Goal: Transaction & Acquisition: Purchase product/service

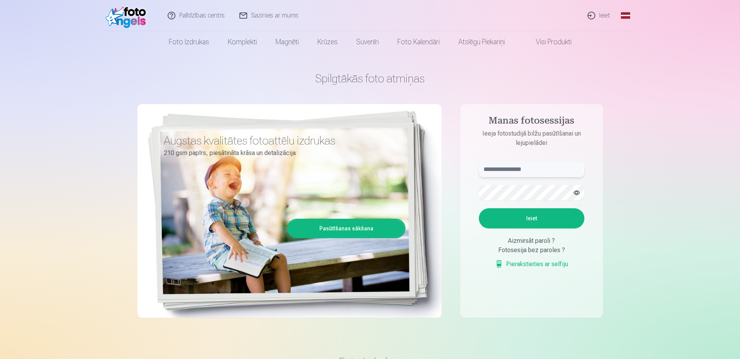
click at [518, 168] on input "text" at bounding box center [532, 170] width 106 height 16
type input "**********"
click at [578, 191] on button "button" at bounding box center [577, 192] width 15 height 15
click at [534, 221] on button "Ieiet" at bounding box center [532, 218] width 106 height 20
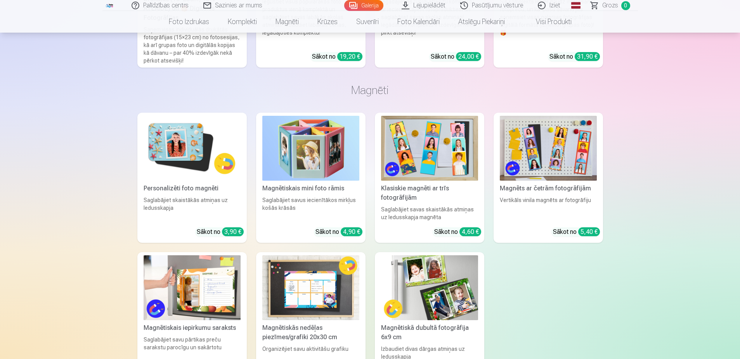
scroll to position [3339, 0]
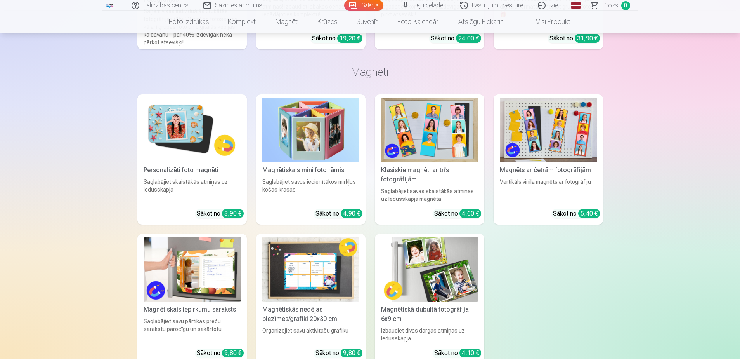
click at [200, 147] on img at bounding box center [192, 129] width 97 height 65
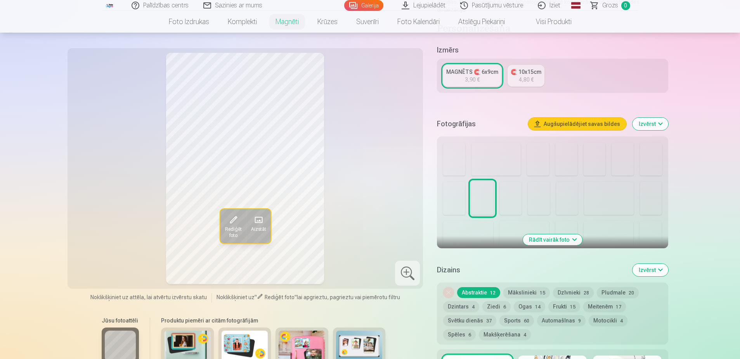
scroll to position [155, 0]
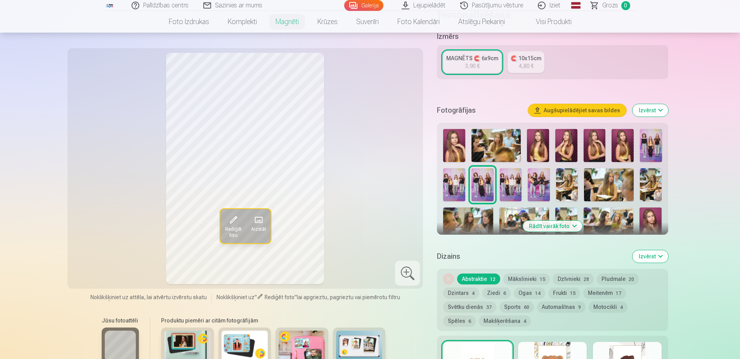
click at [566, 221] on button "Rādīt vairāk foto" at bounding box center [552, 226] width 59 height 11
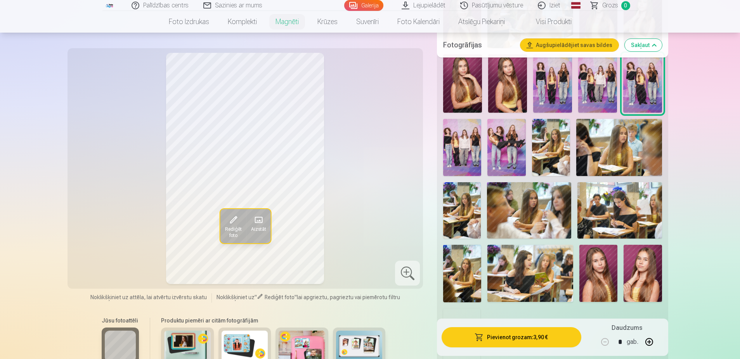
scroll to position [311, 0]
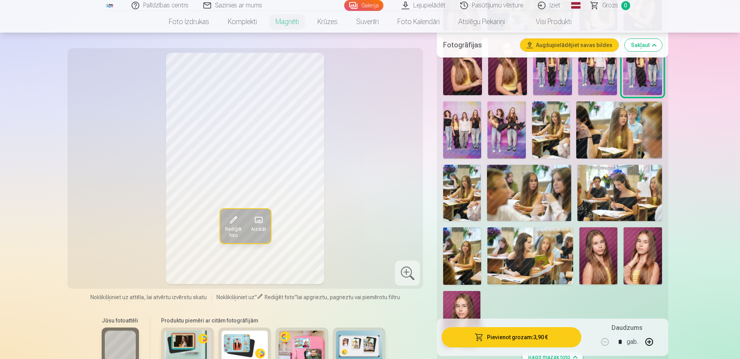
click at [457, 257] on img at bounding box center [462, 255] width 38 height 57
click at [544, 119] on img at bounding box center [551, 129] width 38 height 57
click at [450, 245] on img at bounding box center [462, 255] width 38 height 57
click at [561, 121] on img at bounding box center [551, 129] width 38 height 57
click at [465, 243] on img at bounding box center [462, 255] width 38 height 57
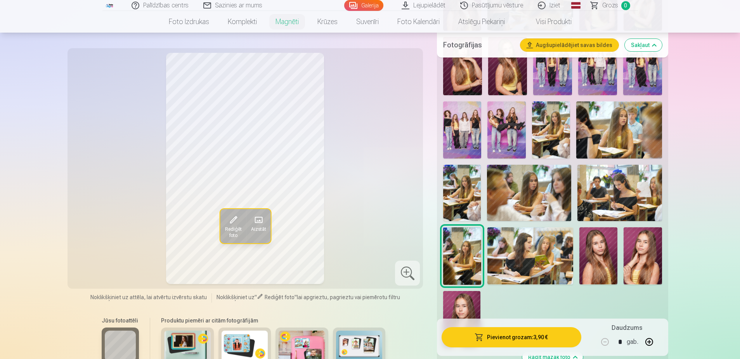
click at [557, 106] on img at bounding box center [551, 129] width 38 height 57
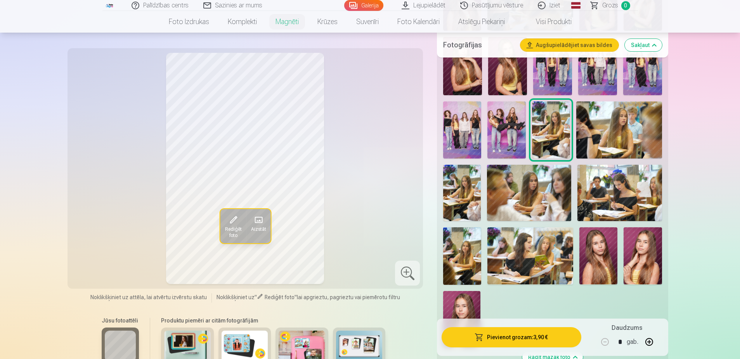
click at [463, 183] on img at bounding box center [462, 193] width 38 height 56
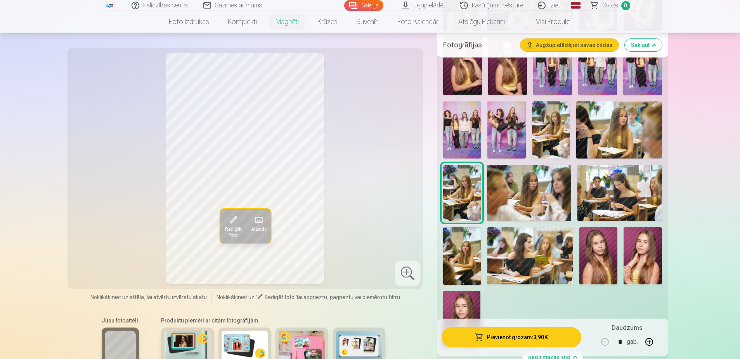
click at [451, 247] on img at bounding box center [462, 255] width 38 height 57
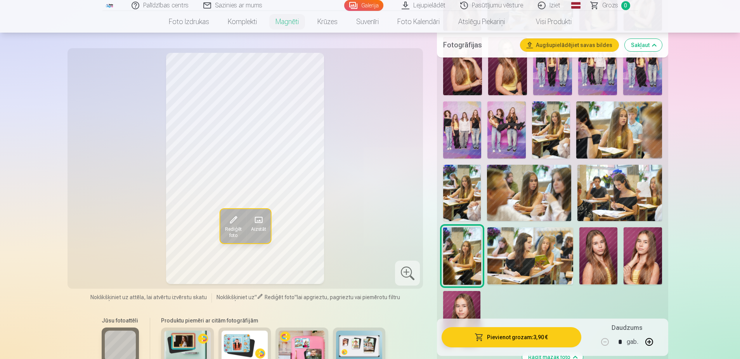
click at [651, 343] on button "button" at bounding box center [649, 341] width 19 height 19
drag, startPoint x: 600, startPoint y: 332, endPoint x: 593, endPoint y: 329, distance: 7.6
click at [594, 330] on div "Daudzums * gab." at bounding box center [627, 337] width 73 height 28
click at [613, 345] on button "button" at bounding box center [605, 341] width 19 height 19
type input "*"
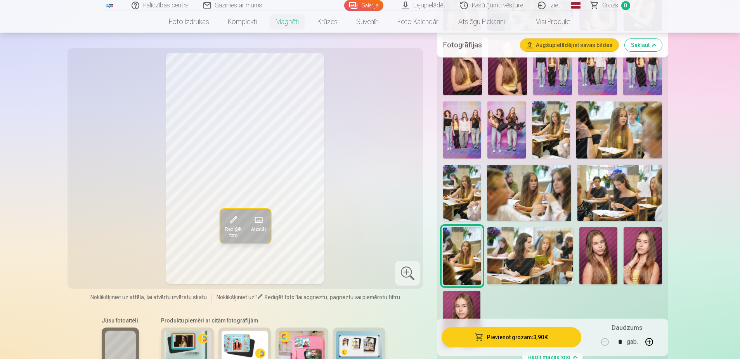
click at [417, 275] on div at bounding box center [407, 272] width 25 height 25
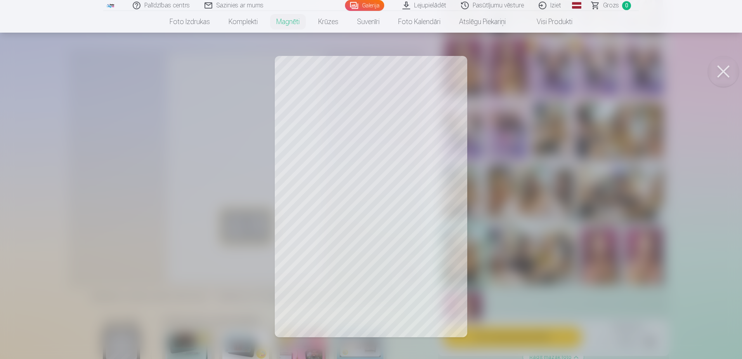
click at [721, 71] on button at bounding box center [723, 71] width 31 height 31
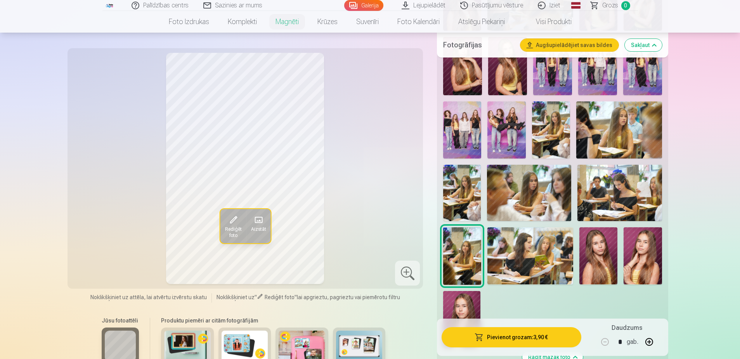
click at [597, 260] on img at bounding box center [599, 255] width 38 height 57
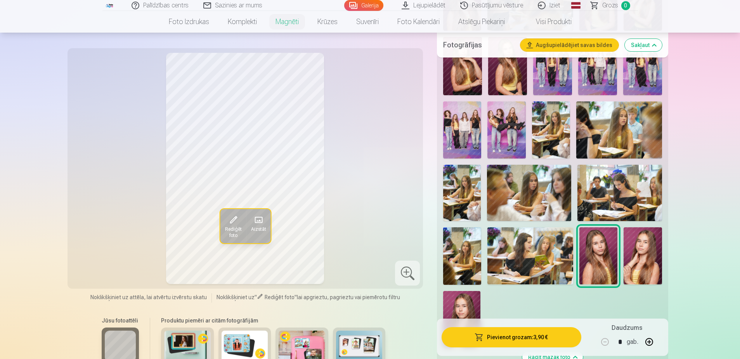
click at [632, 255] on img at bounding box center [643, 255] width 38 height 57
click at [466, 304] on img at bounding box center [461, 319] width 37 height 56
click at [587, 259] on img at bounding box center [599, 255] width 38 height 57
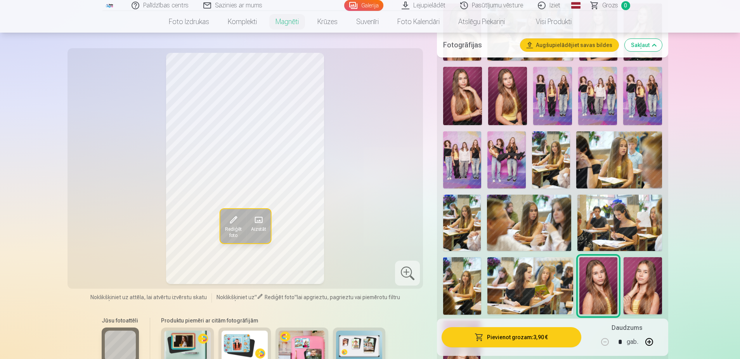
scroll to position [233, 0]
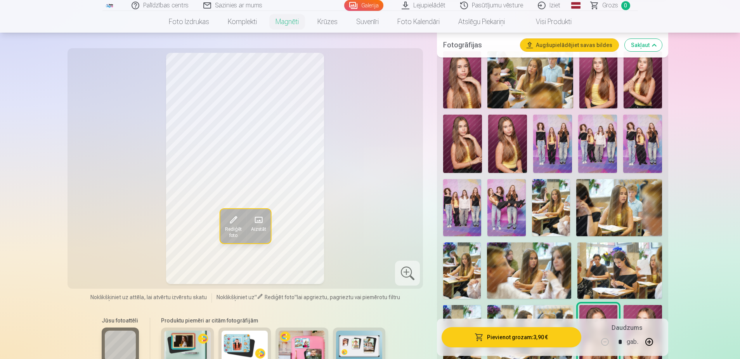
click at [503, 130] on img at bounding box center [507, 144] width 39 height 58
click at [486, 131] on div at bounding box center [552, 237] width 225 height 379
click at [463, 142] on img at bounding box center [462, 144] width 39 height 58
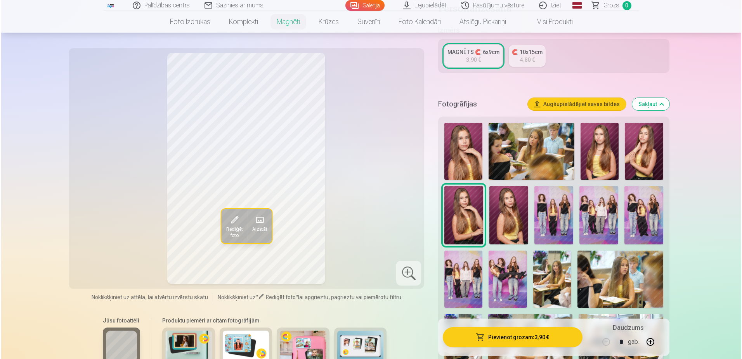
scroll to position [155, 0]
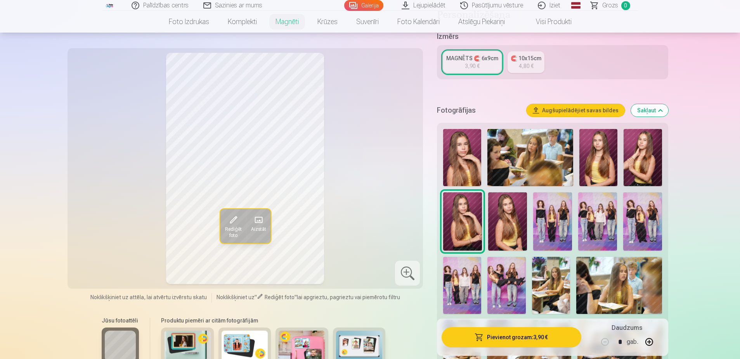
click at [608, 148] on img at bounding box center [599, 157] width 38 height 57
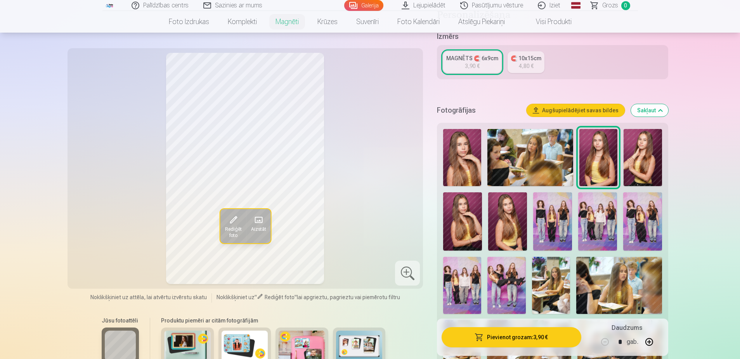
click at [629, 149] on img at bounding box center [643, 157] width 38 height 57
click at [226, 225] on button "Rediģēt foto" at bounding box center [233, 226] width 26 height 34
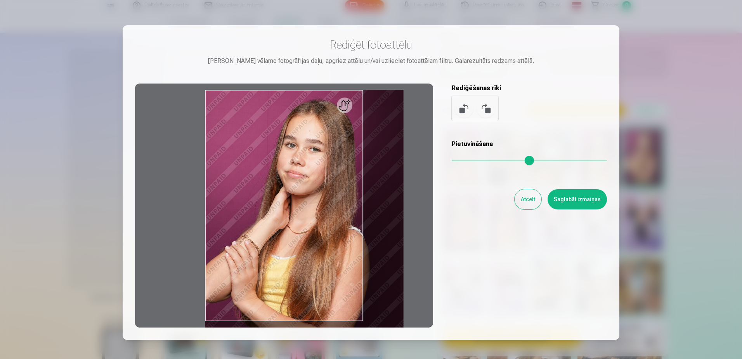
drag, startPoint x: 457, startPoint y: 157, endPoint x: 476, endPoint y: 147, distance: 20.9
click at [476, 160] on input "range" at bounding box center [529, 161] width 155 height 2
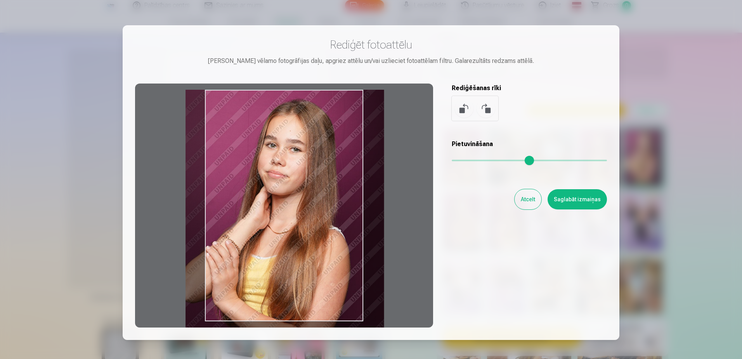
drag, startPoint x: 337, startPoint y: 221, endPoint x: 318, endPoint y: 227, distance: 20.4
click at [318, 227] on div at bounding box center [284, 205] width 298 height 244
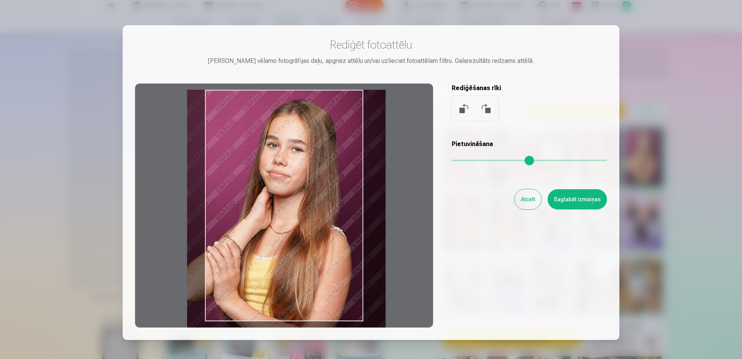
drag, startPoint x: 267, startPoint y: 268, endPoint x: 366, endPoint y: 192, distance: 124.2
click at [275, 262] on div at bounding box center [284, 205] width 298 height 244
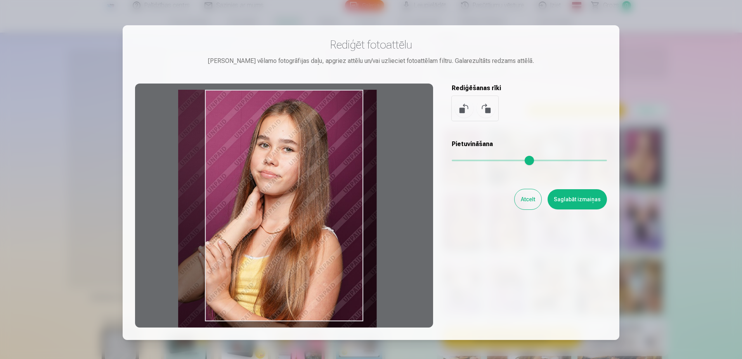
drag, startPoint x: 319, startPoint y: 255, endPoint x: 301, endPoint y: 298, distance: 46.4
click at [301, 298] on div at bounding box center [284, 205] width 298 height 244
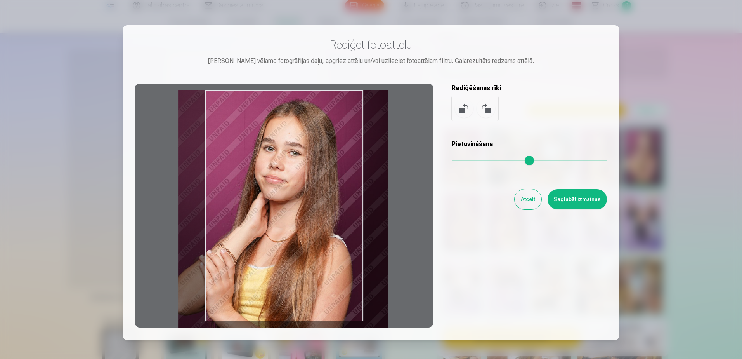
drag, startPoint x: 474, startPoint y: 164, endPoint x: 481, endPoint y: 161, distance: 8.5
type input "****"
click at [481, 161] on input "range" at bounding box center [529, 161] width 155 height 2
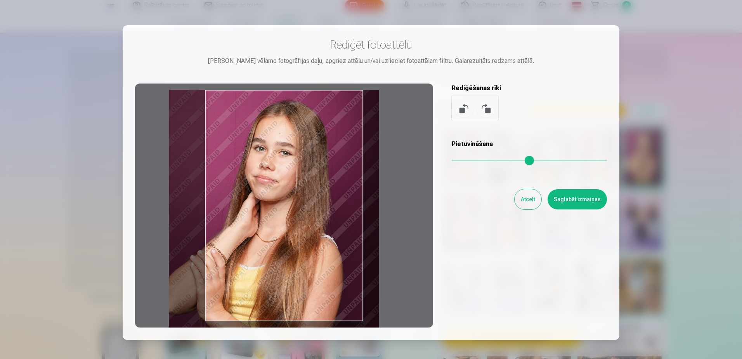
drag, startPoint x: 325, startPoint y: 239, endPoint x: 316, endPoint y: 242, distance: 9.8
click at [316, 242] on div at bounding box center [284, 205] width 298 height 244
click at [582, 191] on button "Saglabāt izmaiņas" at bounding box center [577, 199] width 59 height 20
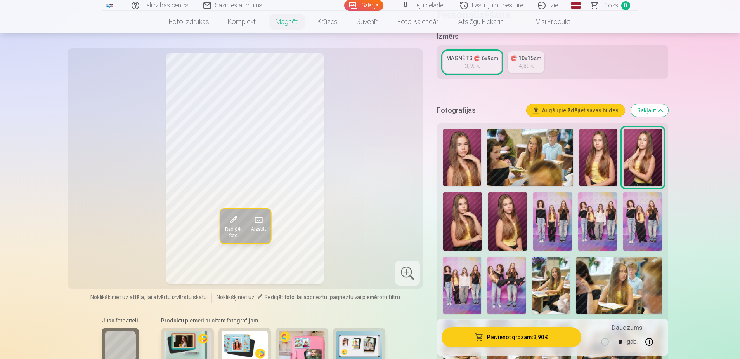
click at [406, 273] on div at bounding box center [407, 272] width 25 height 25
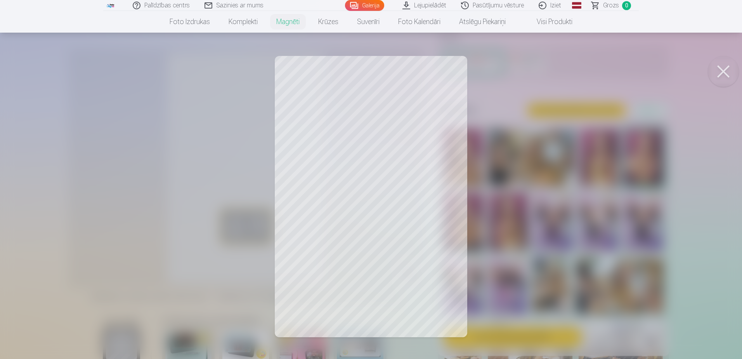
click at [728, 68] on button at bounding box center [723, 71] width 31 height 31
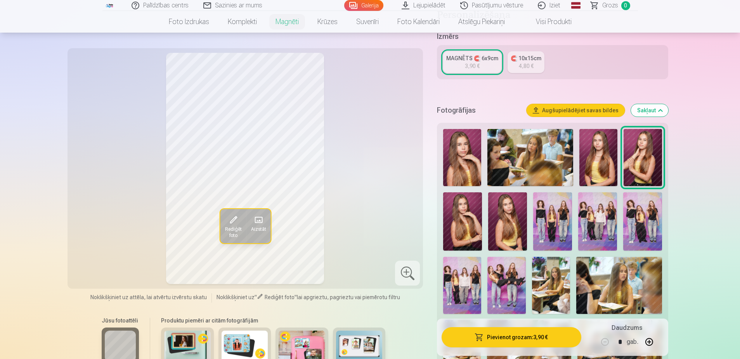
click at [259, 209] on button "Aizstāt" at bounding box center [258, 226] width 24 height 34
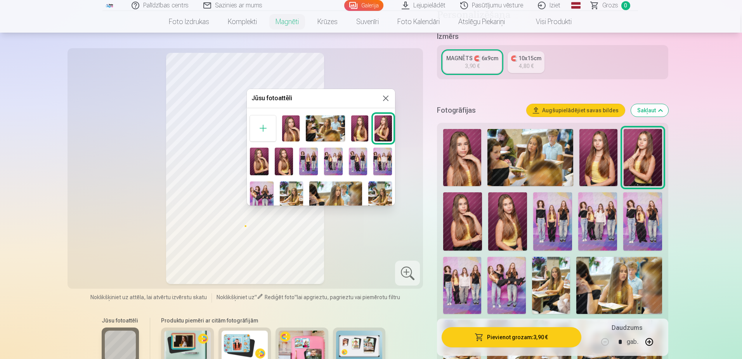
click at [383, 128] on img at bounding box center [383, 128] width 17 height 26
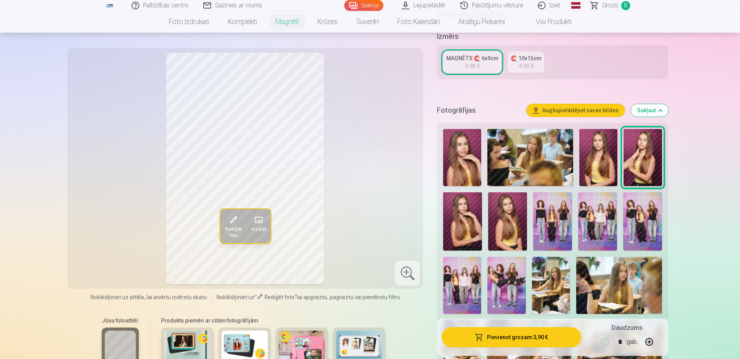
click at [233, 212] on button "Rediģēt foto" at bounding box center [233, 226] width 26 height 34
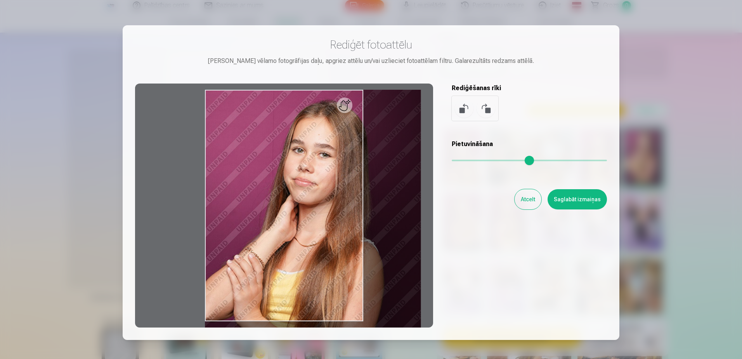
drag, startPoint x: 458, startPoint y: 158, endPoint x: 480, endPoint y: 158, distance: 22.5
type input "****"
click at [481, 160] on input "range" at bounding box center [529, 161] width 155 height 2
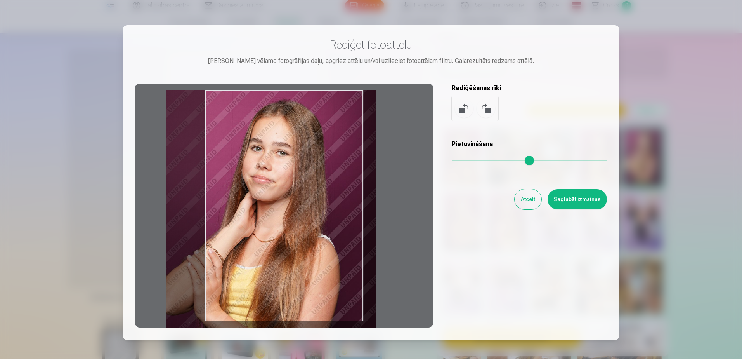
drag, startPoint x: 340, startPoint y: 203, endPoint x: 299, endPoint y: 222, distance: 44.7
click at [300, 222] on div at bounding box center [284, 205] width 298 height 244
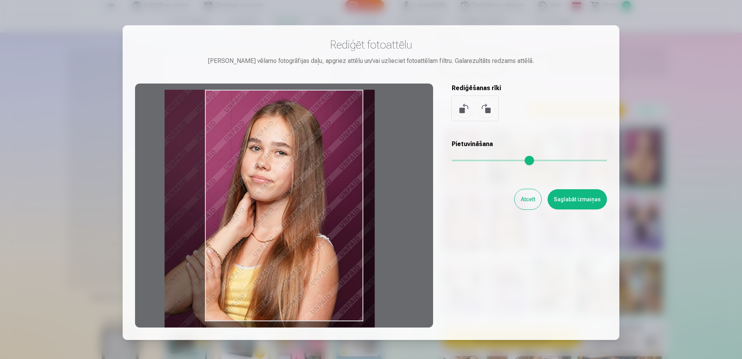
click at [302, 224] on div at bounding box center [284, 205] width 298 height 244
click at [559, 200] on button "Saglabāt izmaiņas" at bounding box center [577, 199] width 59 height 20
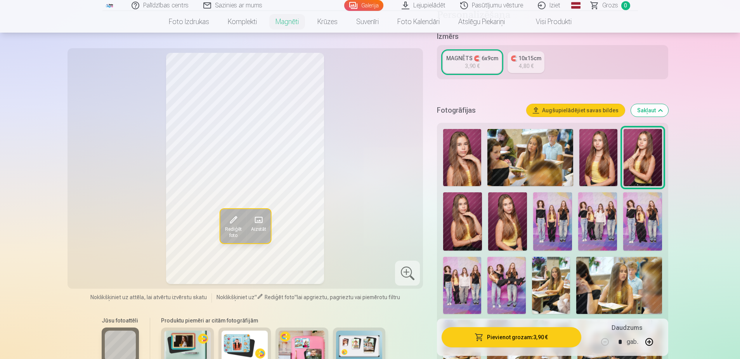
click at [240, 215] on button "Rediģēt foto" at bounding box center [233, 226] width 26 height 34
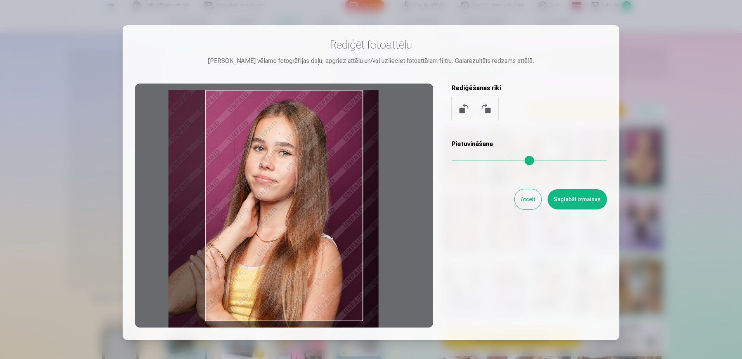
drag, startPoint x: 300, startPoint y: 233, endPoint x: 304, endPoint y: 234, distance: 4.0
click at [304, 234] on div at bounding box center [284, 205] width 298 height 244
click at [595, 201] on button "Saglabāt izmaiņas" at bounding box center [577, 199] width 59 height 20
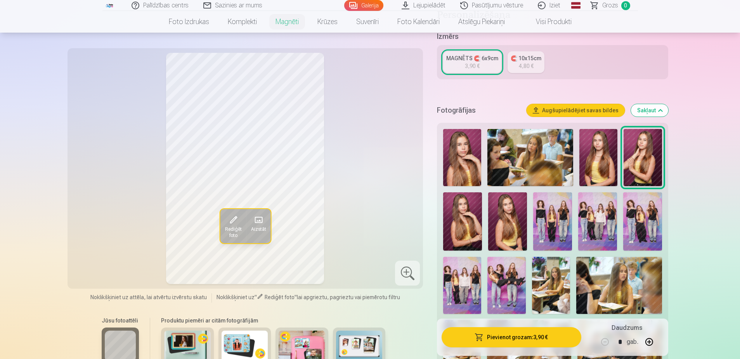
click at [401, 282] on div at bounding box center [407, 272] width 25 height 25
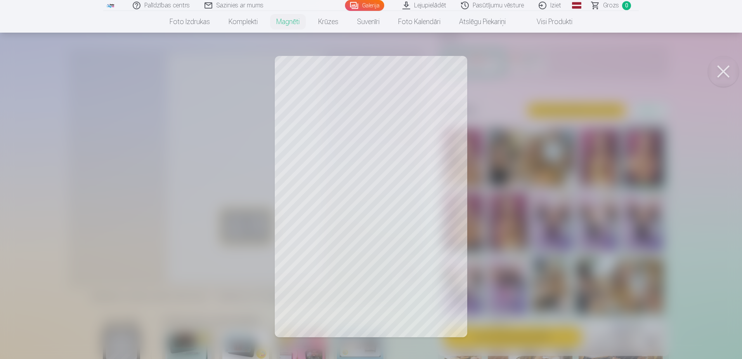
click at [739, 84] on div at bounding box center [371, 179] width 742 height 359
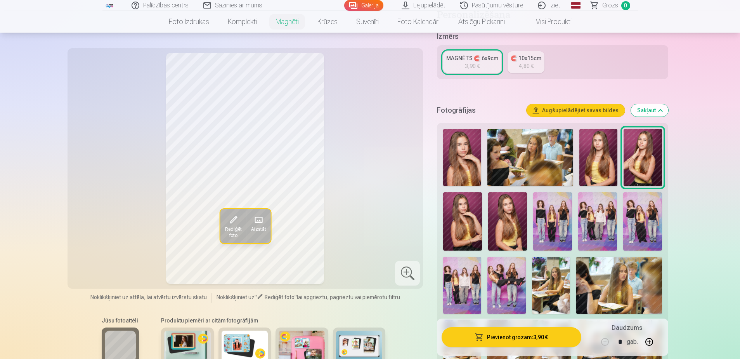
click at [541, 338] on button "Pievienot grozam : 3,90 €" at bounding box center [511, 337] width 139 height 20
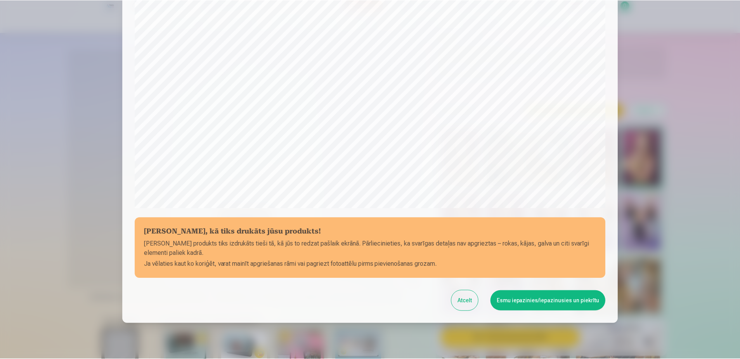
scroll to position [200, 0]
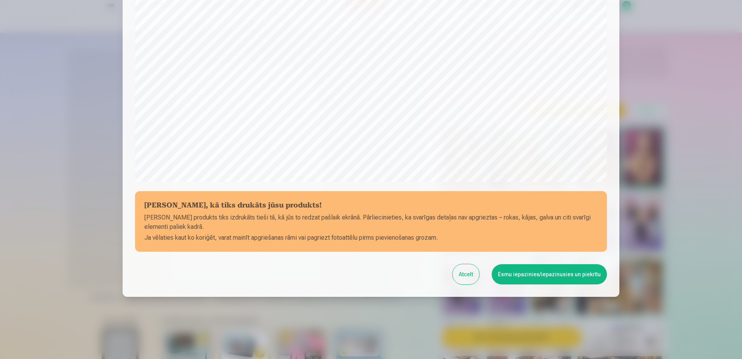
click at [548, 273] on button "Esmu iepazinies/iepazinusies un piekrītu" at bounding box center [549, 274] width 115 height 20
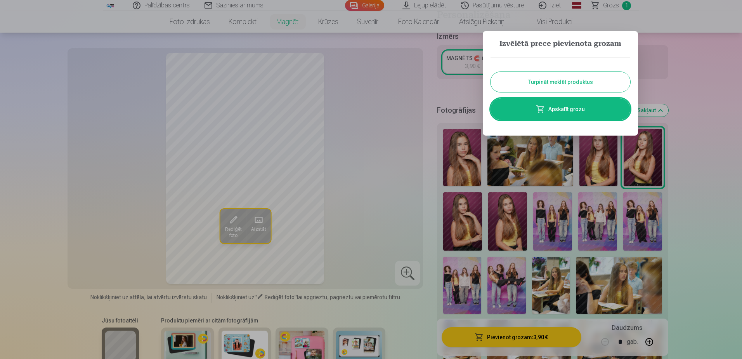
click at [576, 95] on div "Turpināt meklēt produktus Apskatīt grozu" at bounding box center [561, 89] width 140 height 78
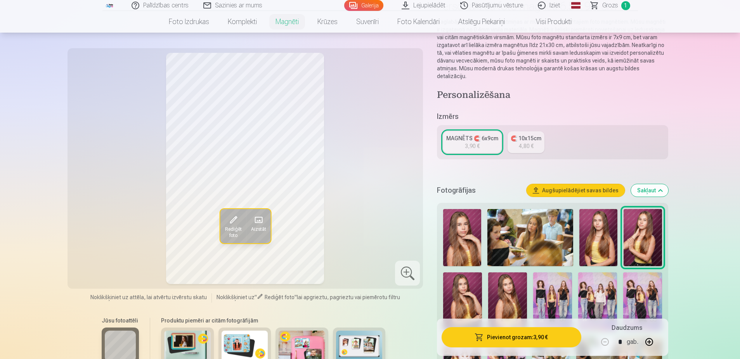
scroll to position [0, 0]
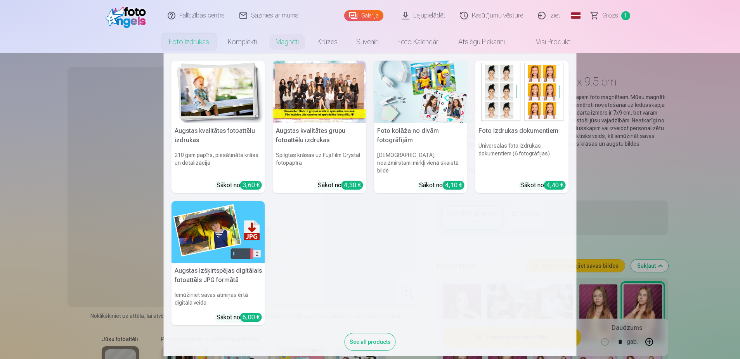
click at [181, 45] on link "Foto izdrukas" at bounding box center [189, 42] width 59 height 22
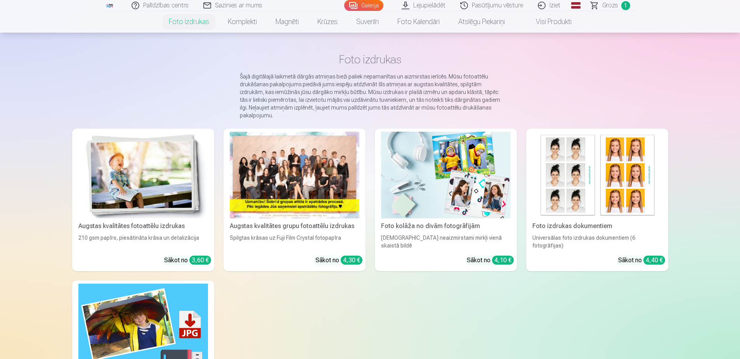
scroll to position [39, 0]
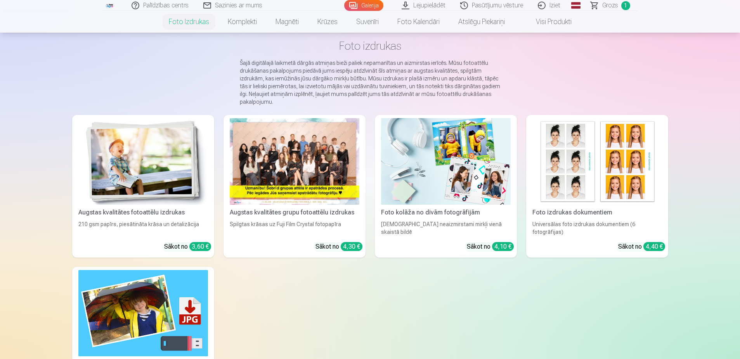
click at [328, 181] on div at bounding box center [295, 161] width 130 height 87
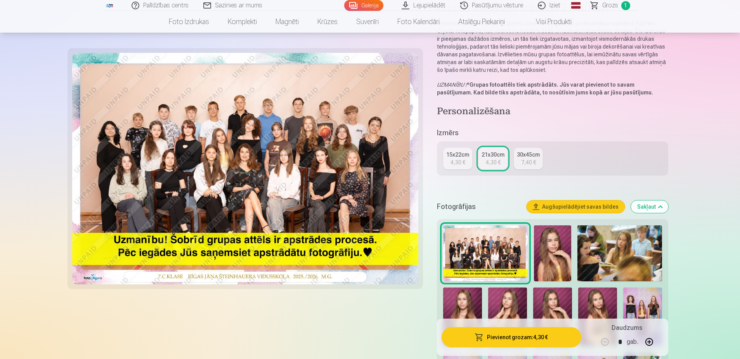
scroll to position [78, 0]
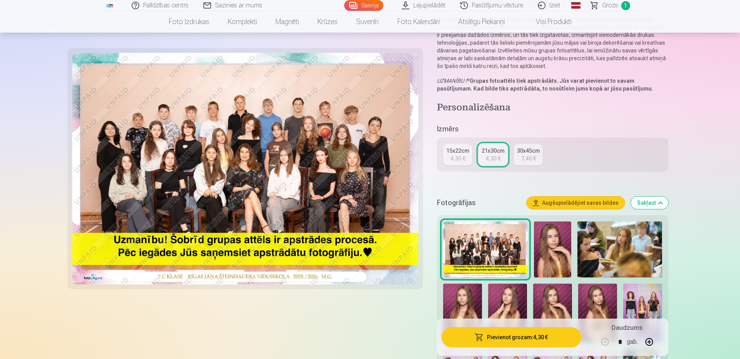
click at [524, 335] on button "Pievienot grozam : 4,30 €" at bounding box center [511, 337] width 139 height 20
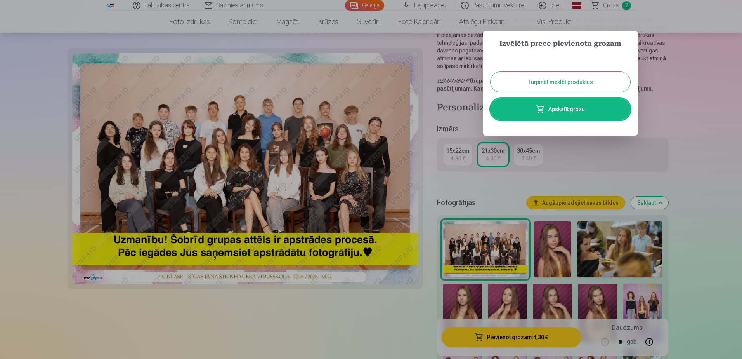
click at [549, 74] on button "Turpināt meklēt produktus" at bounding box center [561, 82] width 140 height 20
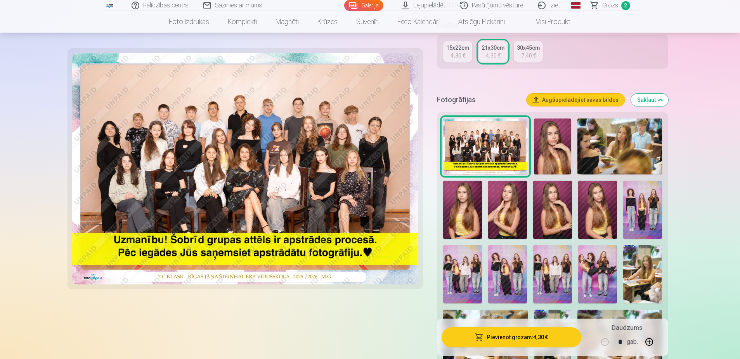
scroll to position [194, 0]
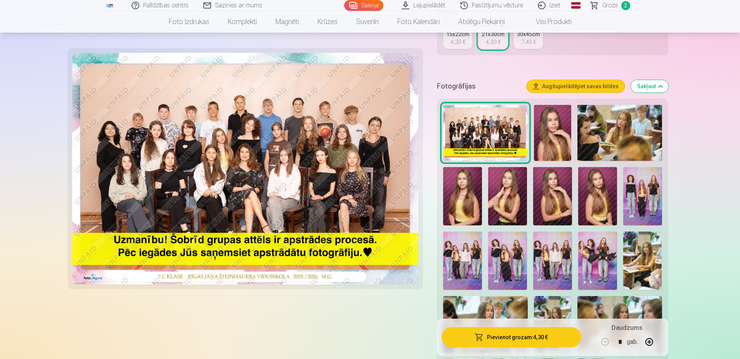
click at [641, 182] on img at bounding box center [642, 196] width 39 height 58
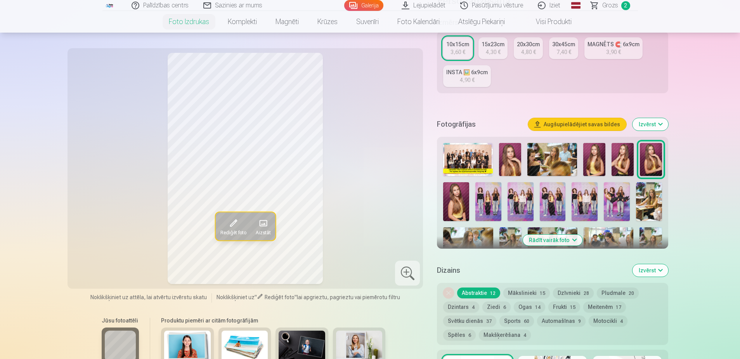
scroll to position [155, 0]
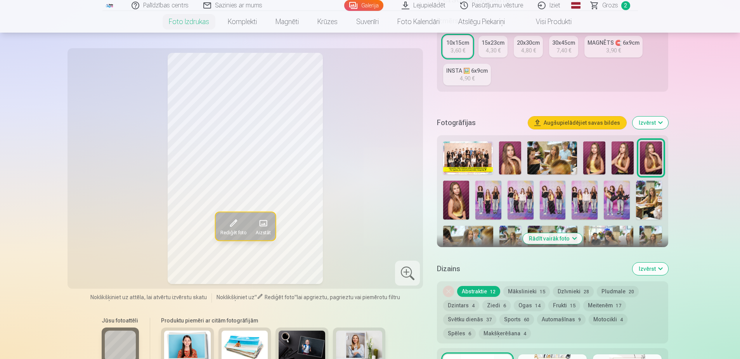
click at [488, 215] on img at bounding box center [489, 200] width 26 height 39
click at [266, 226] on span at bounding box center [263, 223] width 12 height 12
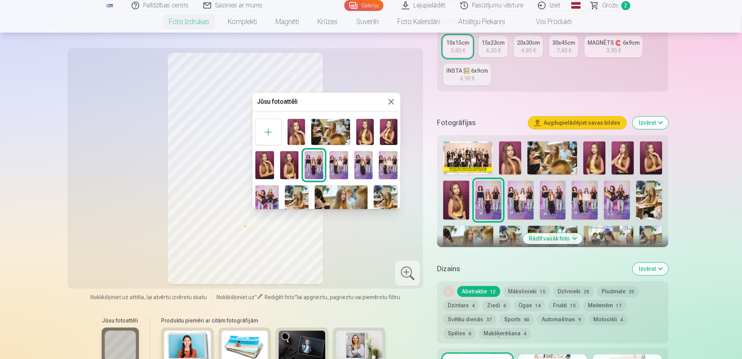
click at [390, 101] on button at bounding box center [391, 101] width 9 height 9
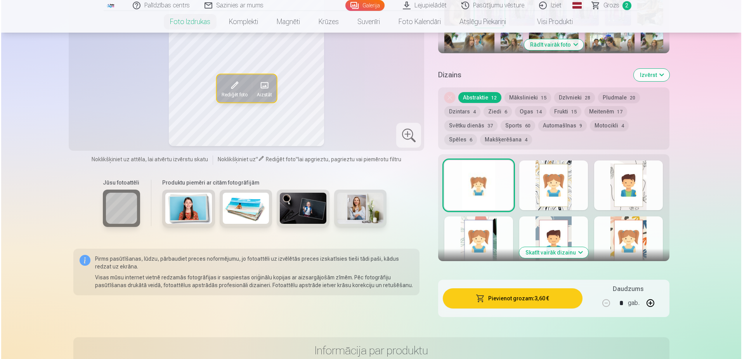
scroll to position [349, 0]
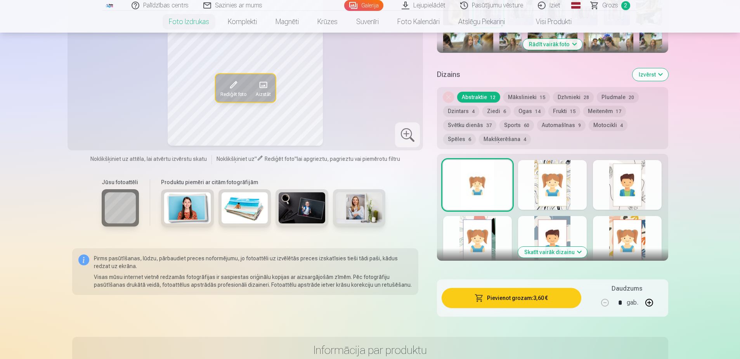
click at [476, 199] on div at bounding box center [477, 185] width 69 height 50
click at [518, 295] on button "Pievienot grozam : 3,60 €" at bounding box center [511, 298] width 139 height 20
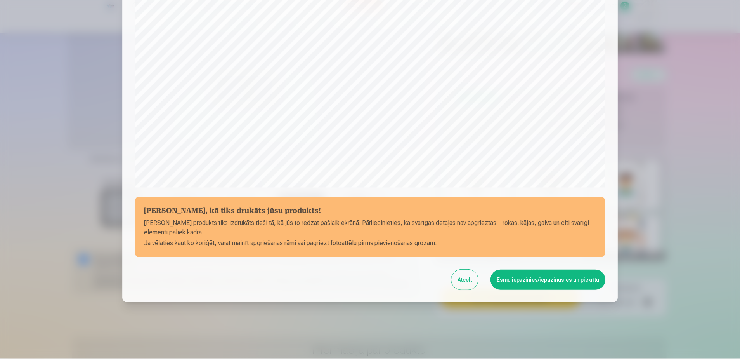
scroll to position [200, 0]
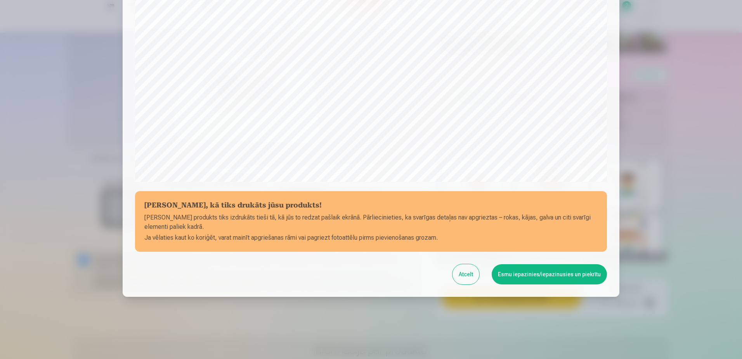
click at [568, 273] on button "Esmu iepazinies/iepazinusies un piekrītu" at bounding box center [549, 274] width 115 height 20
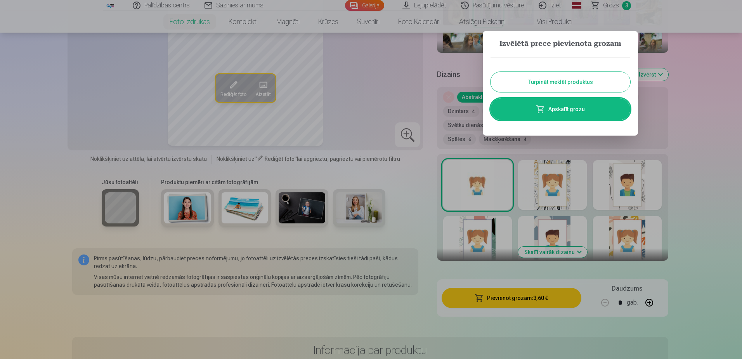
click at [576, 77] on button "Turpināt meklēt produktus" at bounding box center [561, 82] width 140 height 20
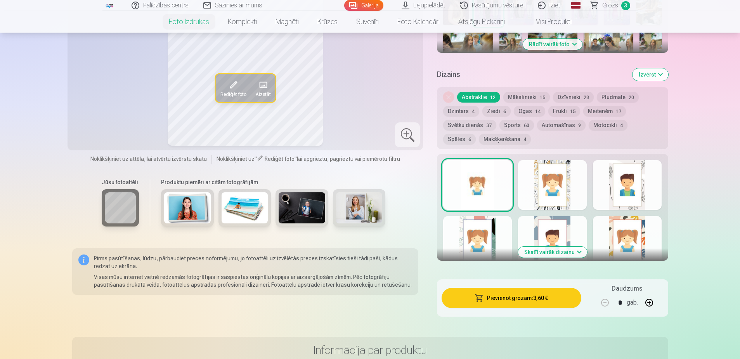
click at [554, 186] on div at bounding box center [552, 185] width 69 height 50
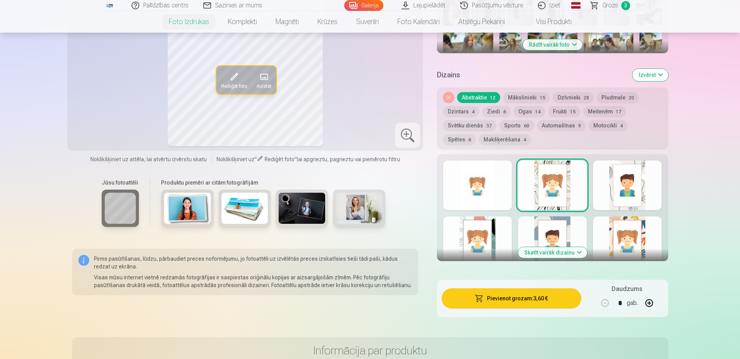
scroll to position [349, 0]
click at [564, 253] on button "Skatīt vairāk dizainu" at bounding box center [552, 252] width 69 height 11
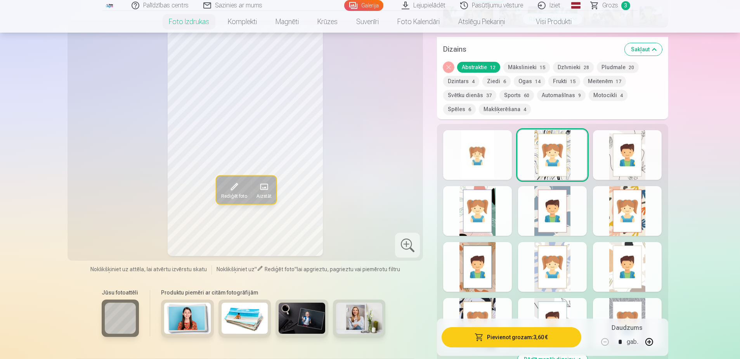
scroll to position [388, 0]
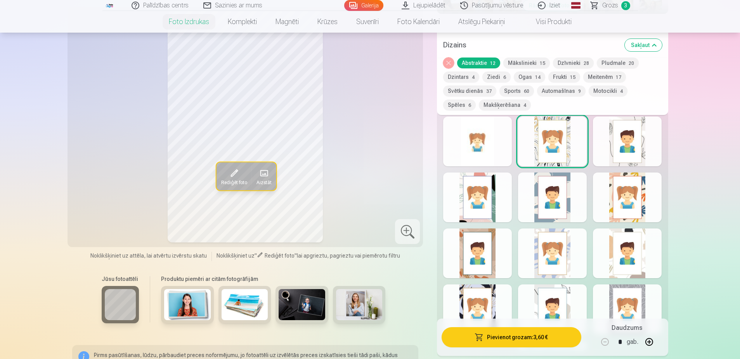
click at [562, 268] on div at bounding box center [552, 253] width 69 height 50
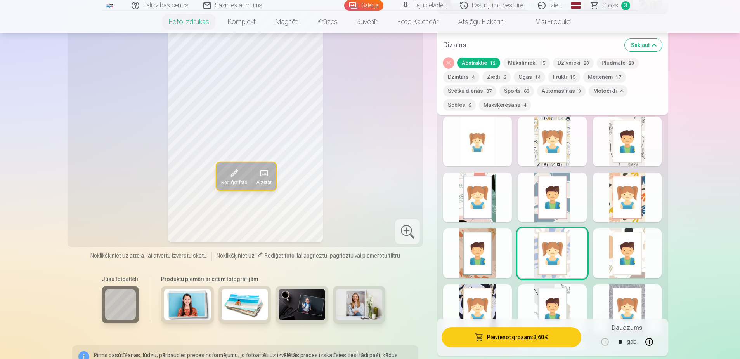
click at [514, 252] on div "Rādīt mazāk dizainu" at bounding box center [552, 233] width 231 height 247
click at [501, 250] on div at bounding box center [477, 253] width 69 height 50
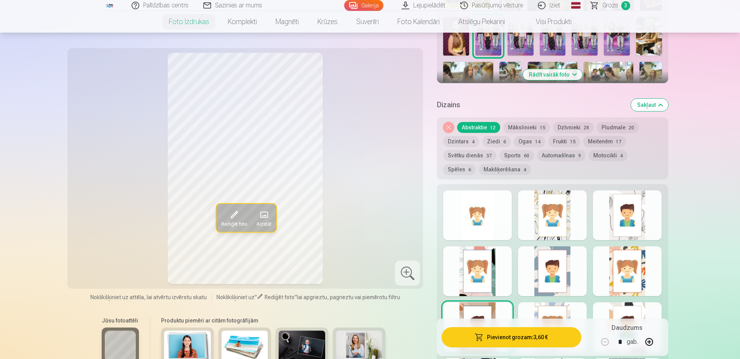
scroll to position [349, 0]
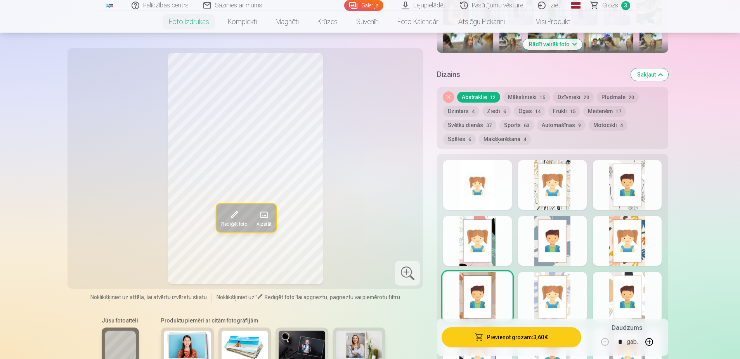
click at [641, 234] on div at bounding box center [627, 241] width 69 height 50
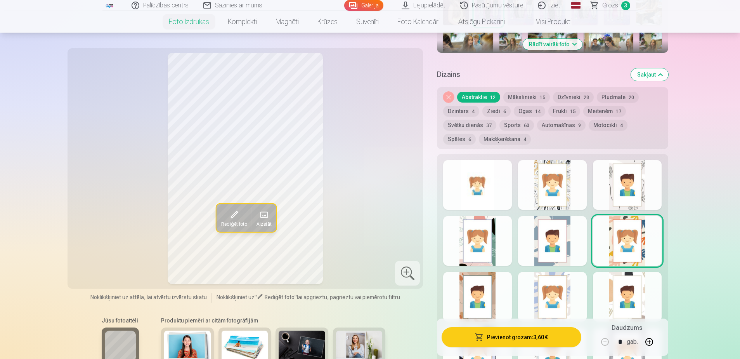
drag, startPoint x: 631, startPoint y: 289, endPoint x: 630, endPoint y: 271, distance: 17.9
click at [633, 284] on div at bounding box center [627, 297] width 69 height 50
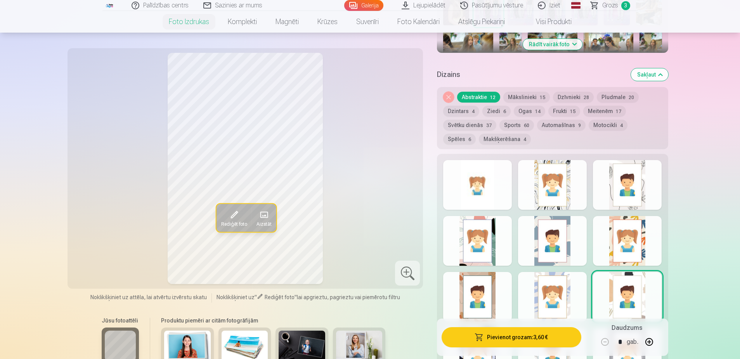
drag, startPoint x: 472, startPoint y: 188, endPoint x: 500, endPoint y: 196, distance: 29.1
click at [474, 187] on div at bounding box center [477, 185] width 69 height 50
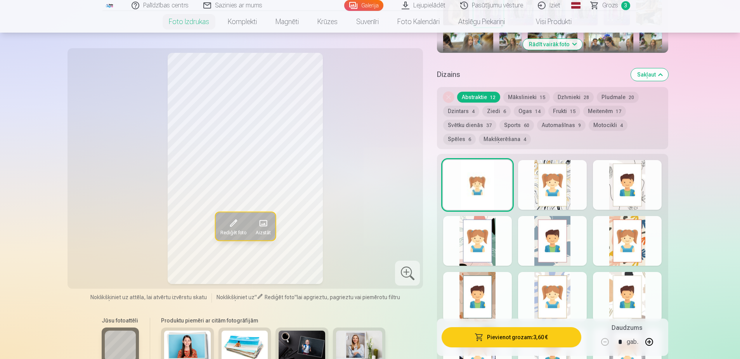
click at [502, 209] on div "Rādīt mazāk dizainu" at bounding box center [552, 277] width 231 height 247
drag, startPoint x: 511, startPoint y: 227, endPoint x: 525, endPoint y: 227, distance: 14.4
click at [511, 228] on div at bounding box center [477, 241] width 69 height 50
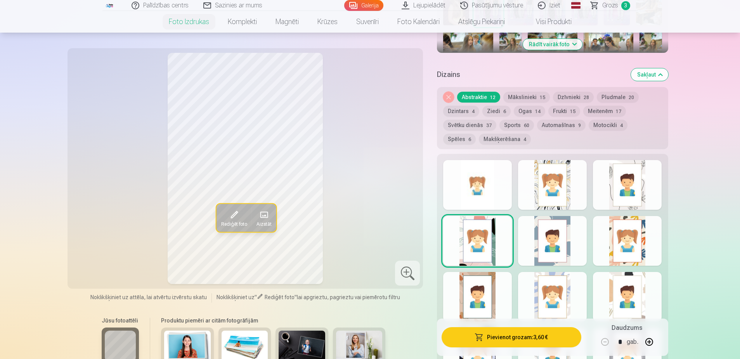
click at [540, 224] on div at bounding box center [552, 241] width 69 height 50
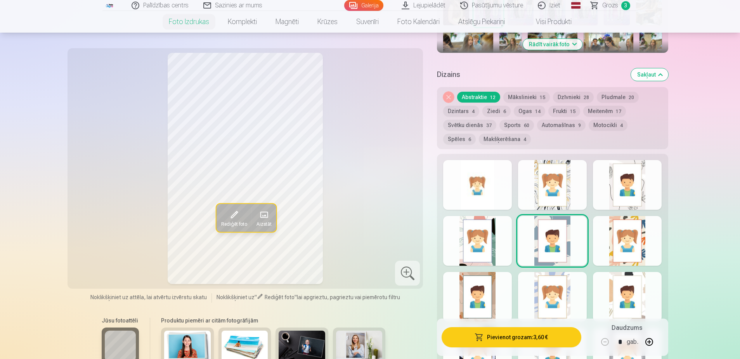
click at [599, 229] on div at bounding box center [627, 241] width 69 height 50
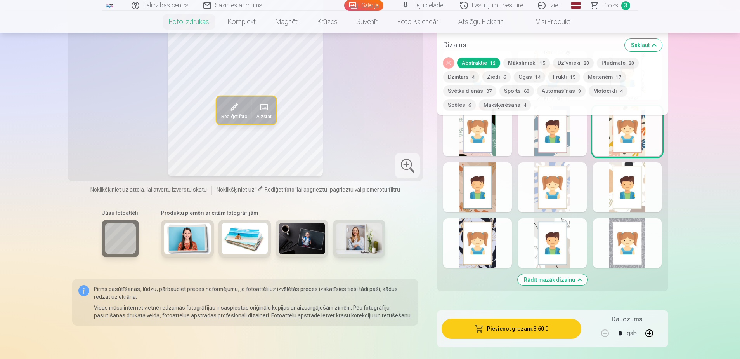
scroll to position [466, 0]
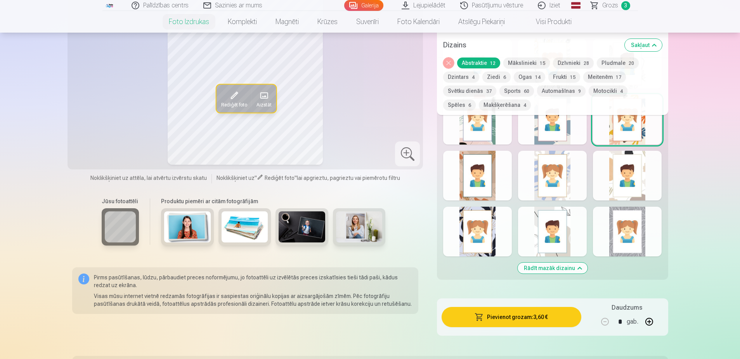
click at [567, 219] on div at bounding box center [552, 232] width 69 height 50
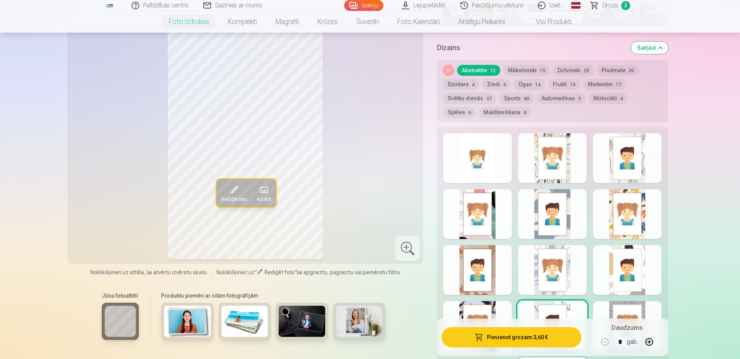
scroll to position [349, 0]
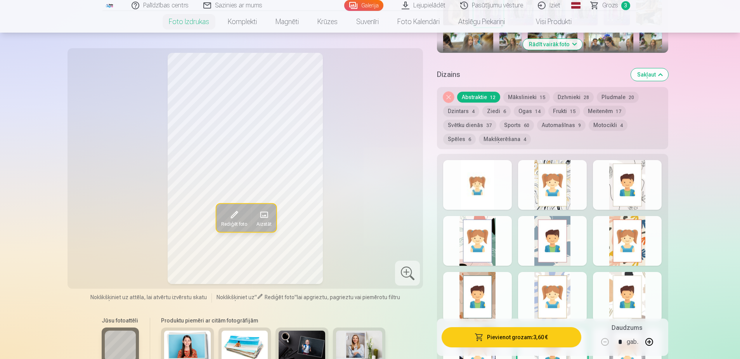
click at [622, 293] on div at bounding box center [627, 297] width 69 height 50
click at [465, 194] on div at bounding box center [477, 185] width 69 height 50
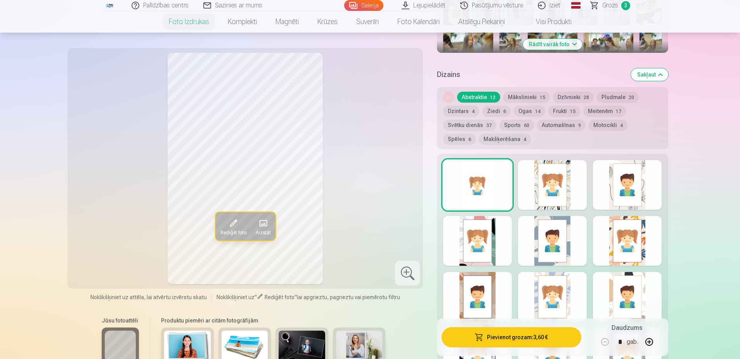
click at [555, 185] on div at bounding box center [552, 185] width 69 height 50
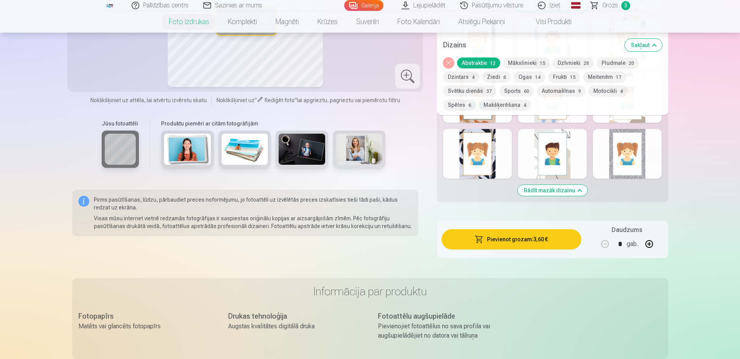
scroll to position [388, 0]
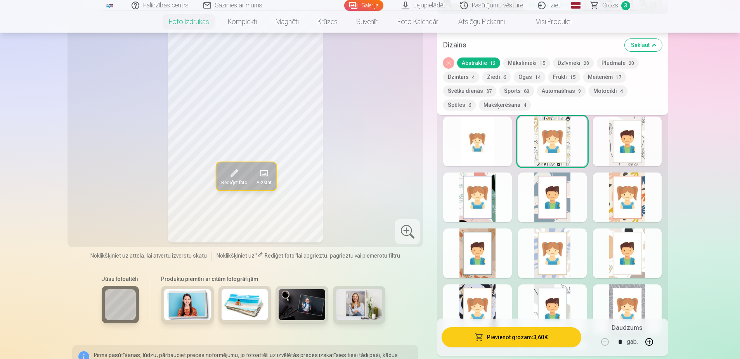
click at [485, 147] on div at bounding box center [477, 141] width 69 height 50
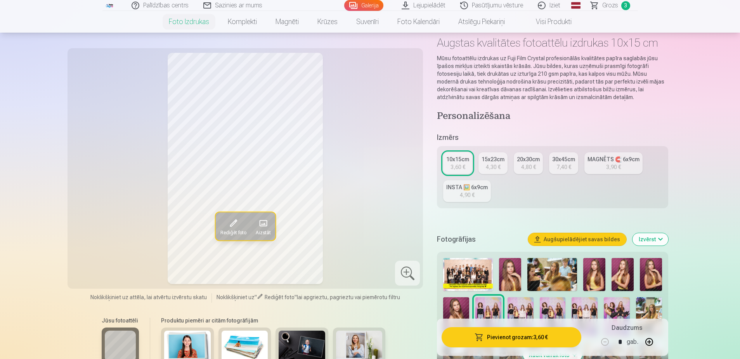
scroll to position [0, 0]
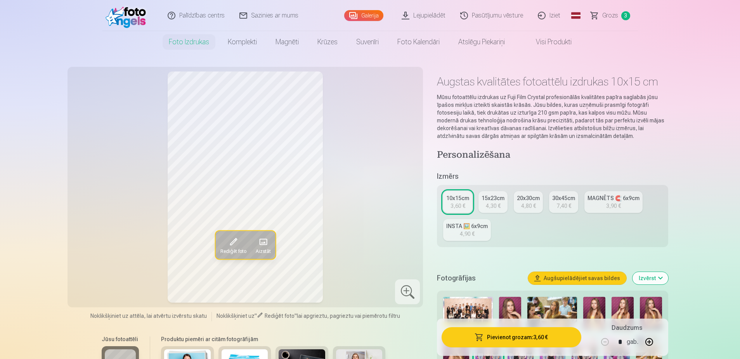
click at [596, 17] on link "Grozs 3" at bounding box center [611, 15] width 54 height 31
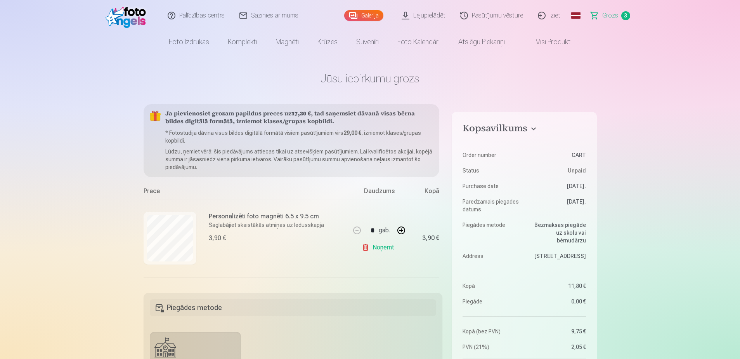
click at [194, 234] on div at bounding box center [170, 238] width 53 height 53
click at [439, 197] on div "Ja pievienosiet grozam papildus preces uz 17,20 € , tad saņemsiet dāvanā visas …" at bounding box center [293, 193] width 299 height 179
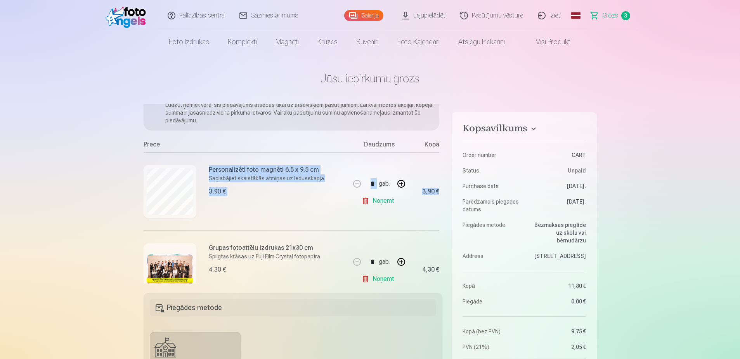
scroll to position [35, 0]
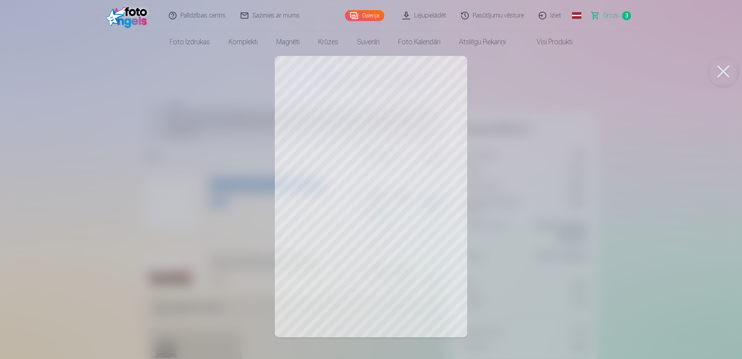
click at [719, 75] on button at bounding box center [723, 71] width 31 height 31
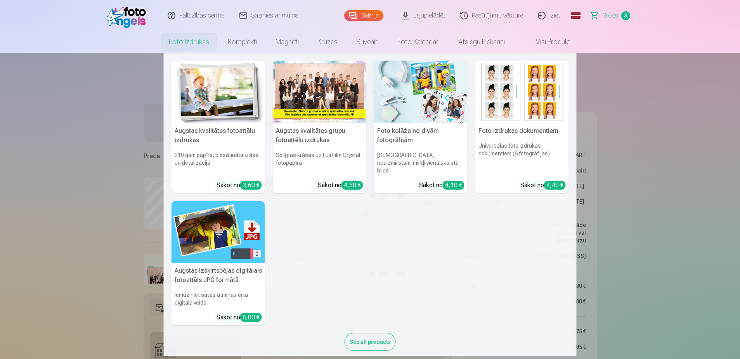
click at [195, 45] on link "Foto izdrukas" at bounding box center [189, 42] width 59 height 22
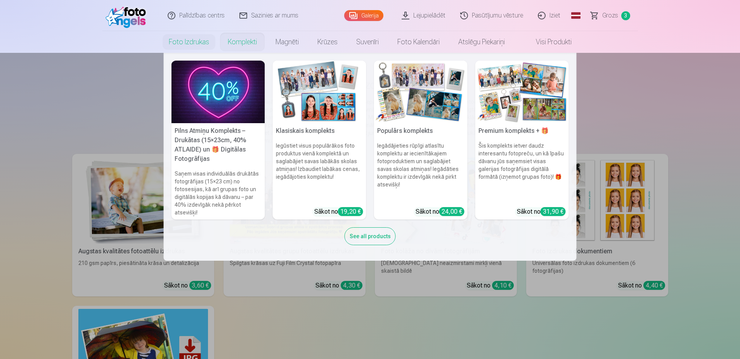
click at [238, 43] on link "Komplekti" at bounding box center [243, 42] width 48 height 22
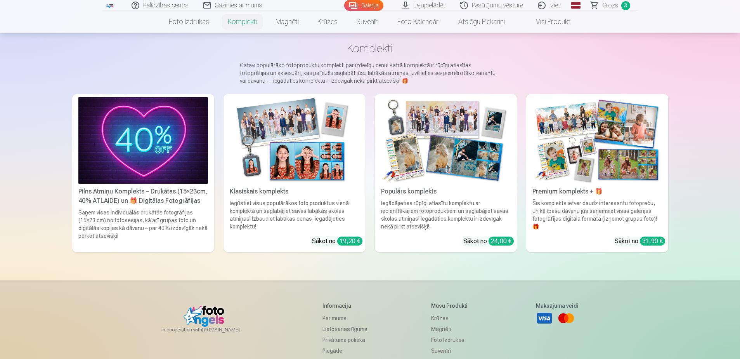
scroll to position [78, 0]
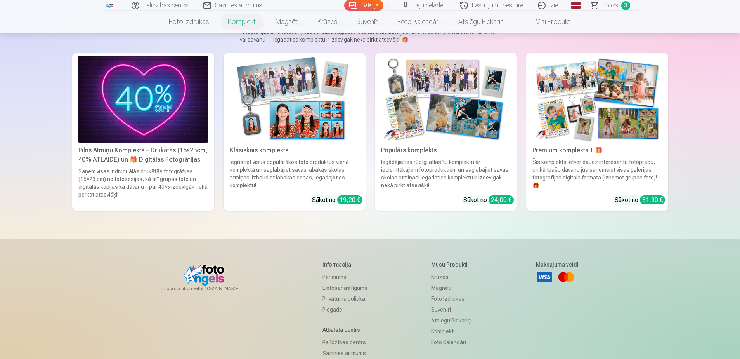
click at [136, 99] on img at bounding box center [143, 99] width 130 height 87
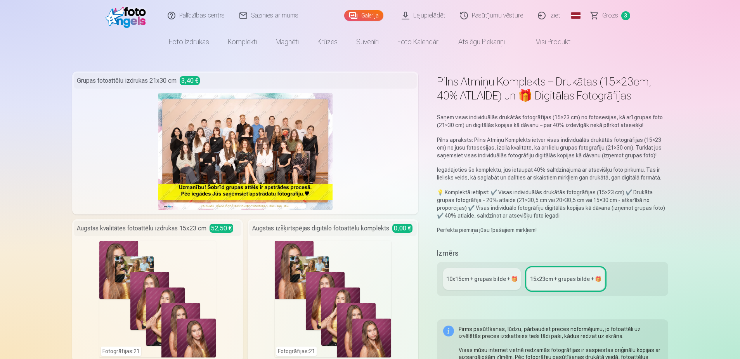
click at [369, 14] on link "Galerija" at bounding box center [363, 15] width 39 height 11
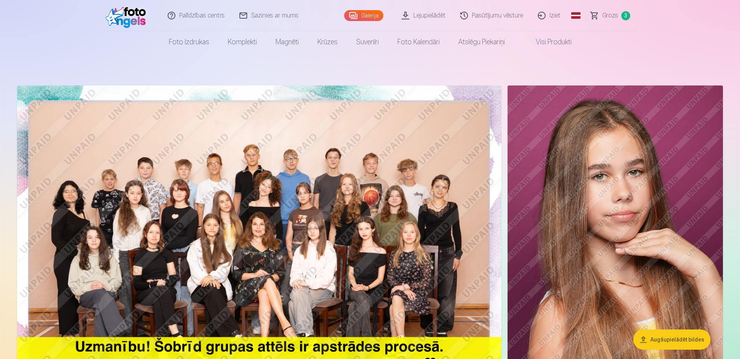
click at [611, 18] on span "Grozs" at bounding box center [611, 15] width 16 height 9
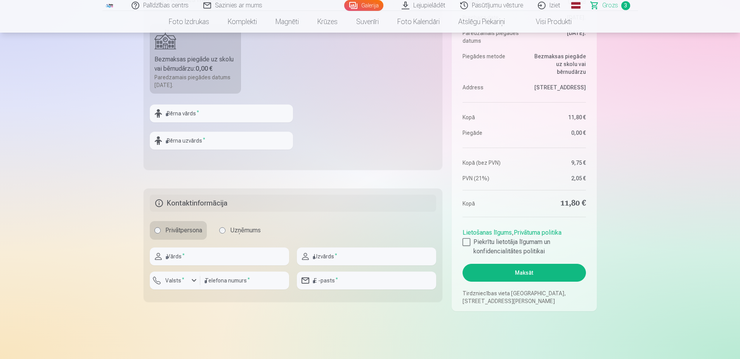
scroll to position [311, 0]
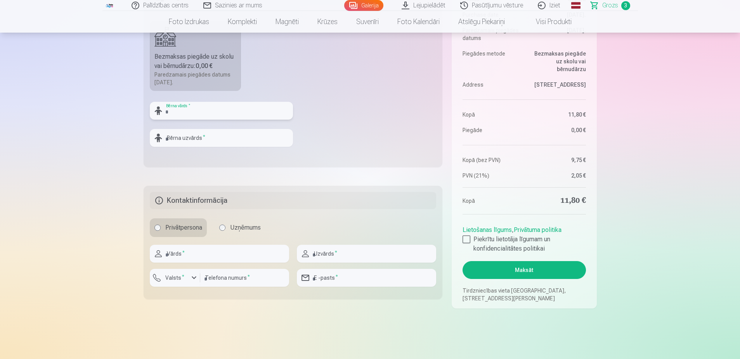
click at [193, 110] on input "text" at bounding box center [221, 111] width 143 height 18
type input "**********"
type input "******"
click at [233, 258] on input "text" at bounding box center [219, 254] width 139 height 18
click at [193, 258] on input "text" at bounding box center [219, 254] width 139 height 18
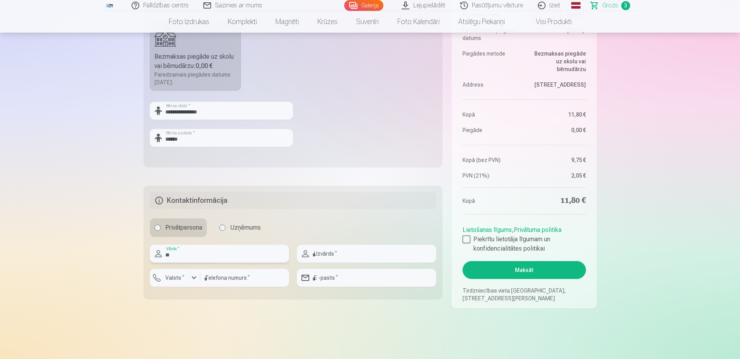
type input "*"
type input "*****"
click at [329, 255] on input "text" at bounding box center [366, 254] width 139 height 18
click at [248, 257] on input "*****" at bounding box center [219, 254] width 139 height 18
type input "******"
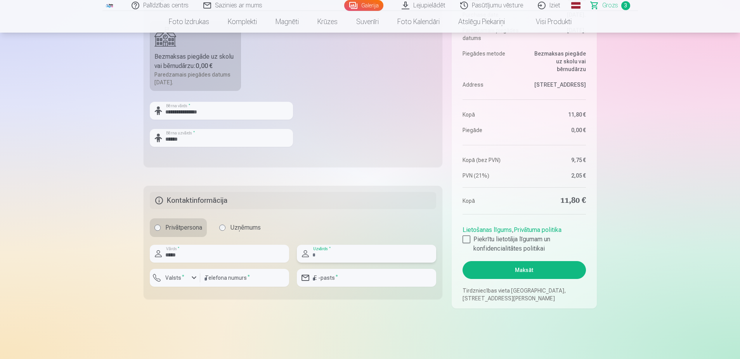
type input "********"
type input "**********"
click at [466, 238] on div at bounding box center [467, 239] width 8 height 8
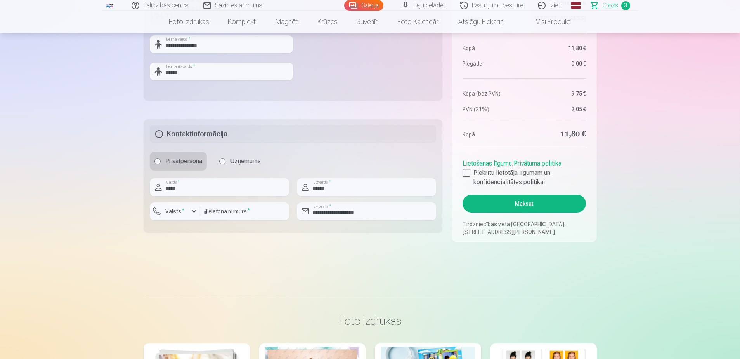
scroll to position [388, 0]
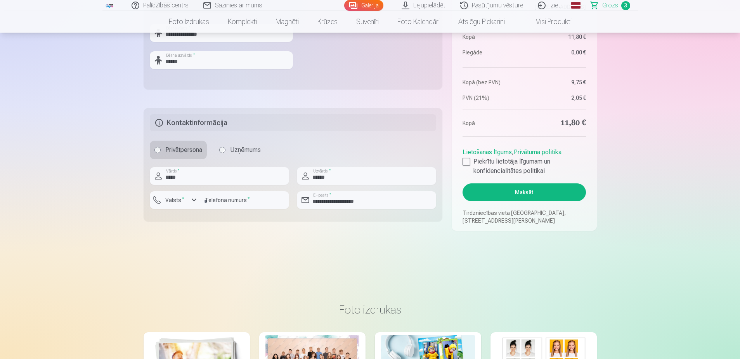
click at [529, 193] on button "Maksāt" at bounding box center [524, 192] width 123 height 18
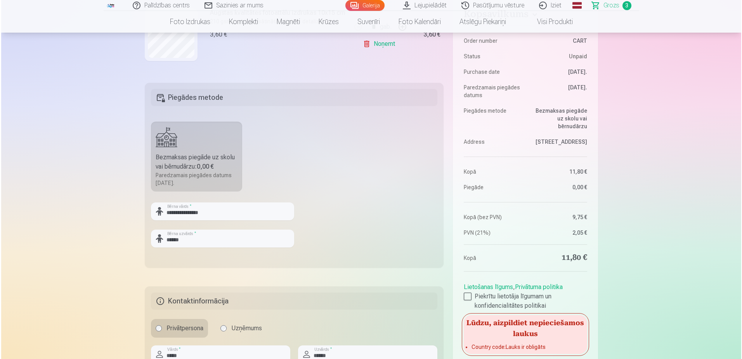
scroll to position [311, 0]
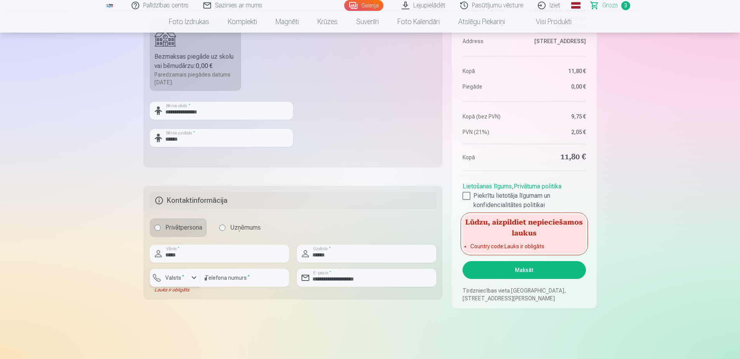
click at [166, 276] on label "Valsts *" at bounding box center [174, 278] width 25 height 8
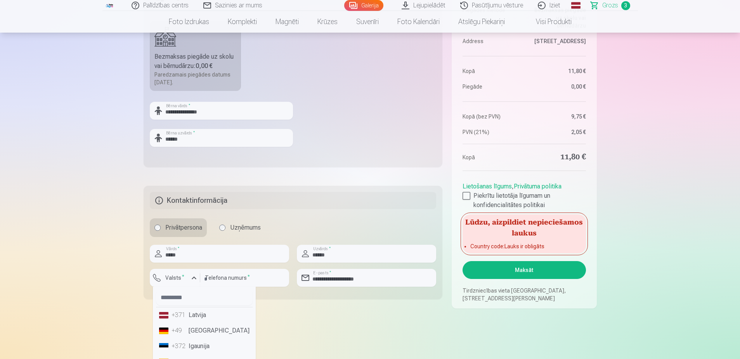
click at [193, 318] on li "+371 Latvija" at bounding box center [204, 315] width 97 height 16
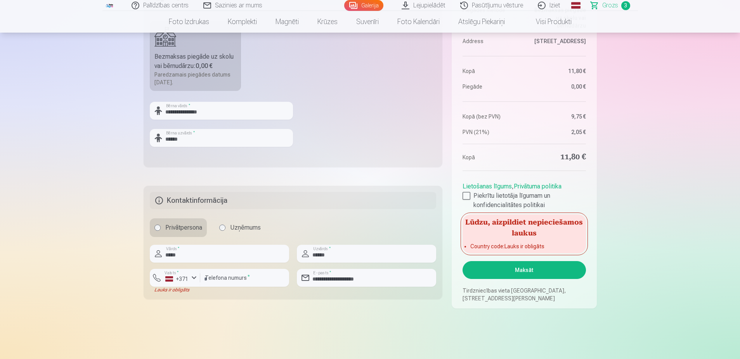
click at [533, 272] on button "Maksāt" at bounding box center [524, 270] width 123 height 18
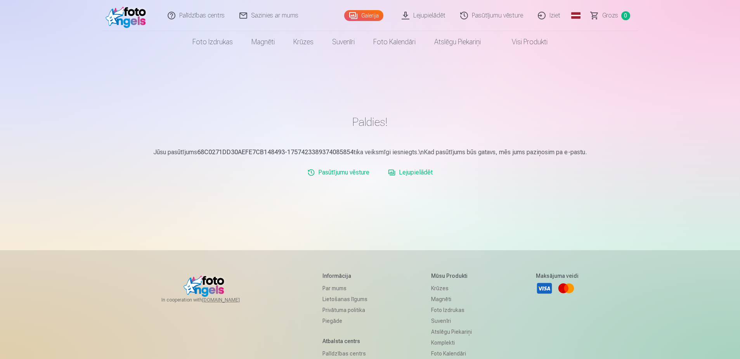
click at [555, 12] on link "Iziet" at bounding box center [549, 15] width 37 height 31
